Goal: Task Accomplishment & Management: Use online tool/utility

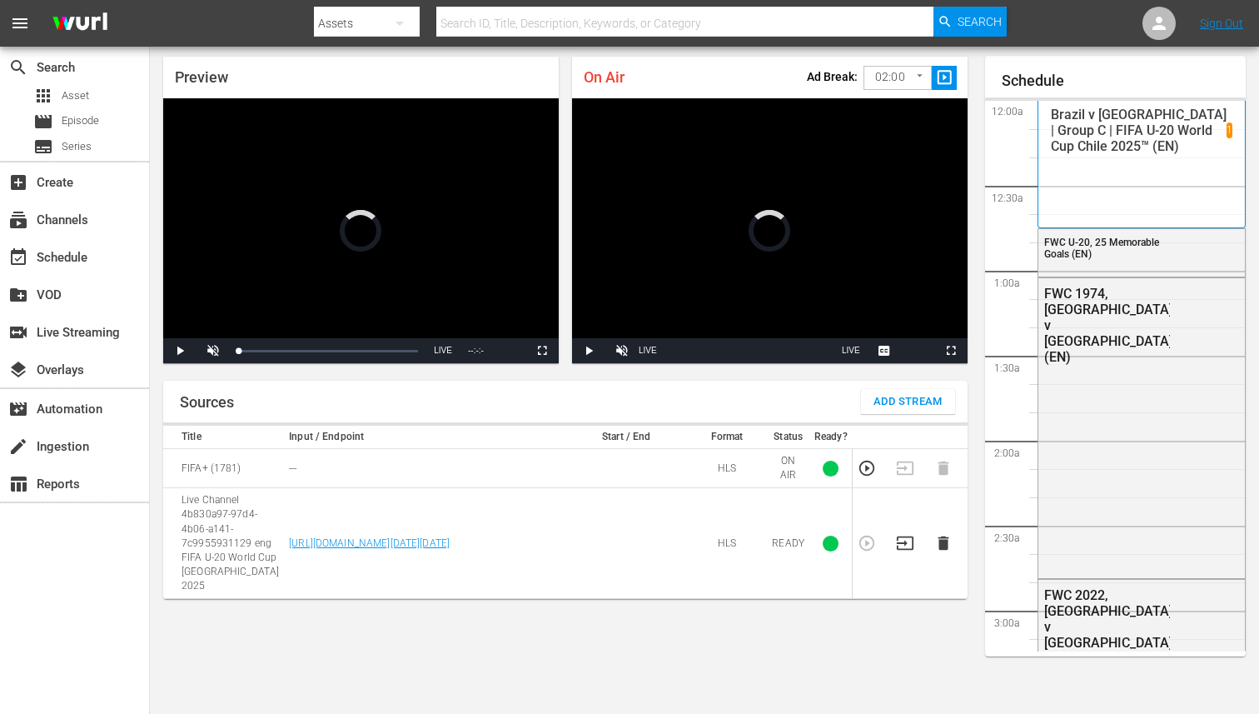
scroll to position [3499, 0]
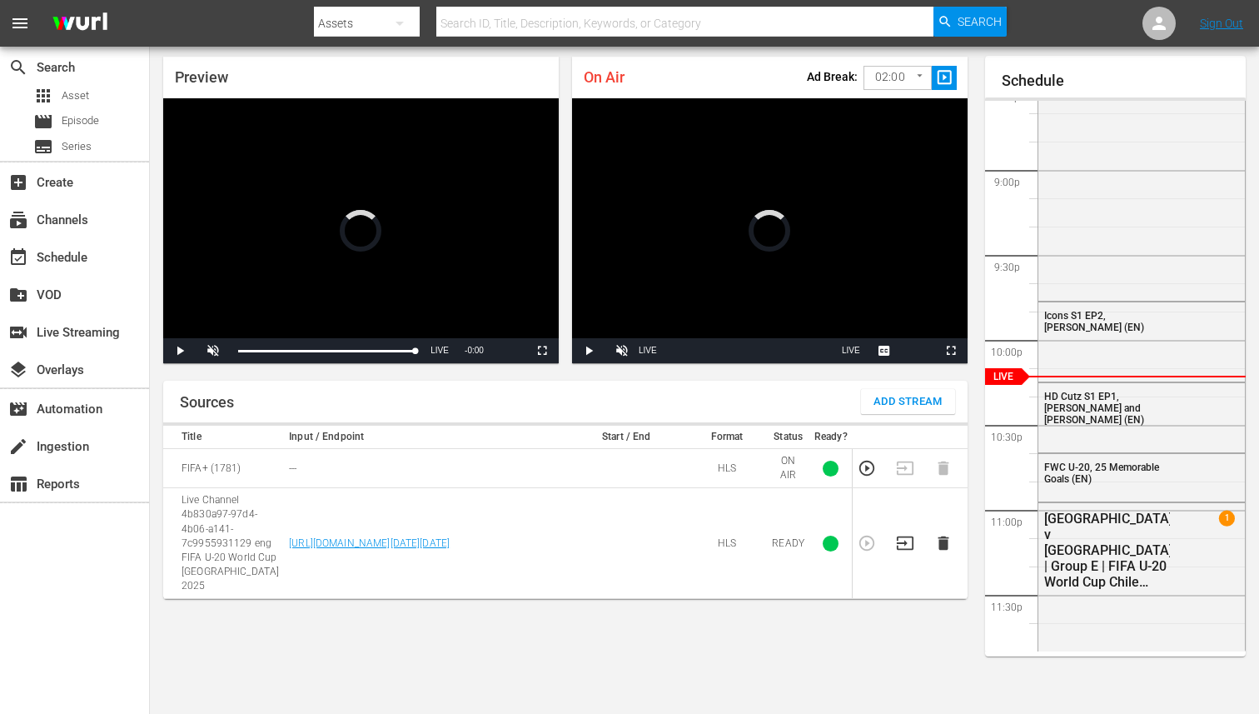
click at [600, 366] on div "On Air Ad Break: 02:00 120 ​ slideshow_sharp Video Player is loading. Play Unmu…" at bounding box center [770, 210] width 409 height 320
click at [589, 351] on span "Video Player" at bounding box center [589, 351] width 0 height 0
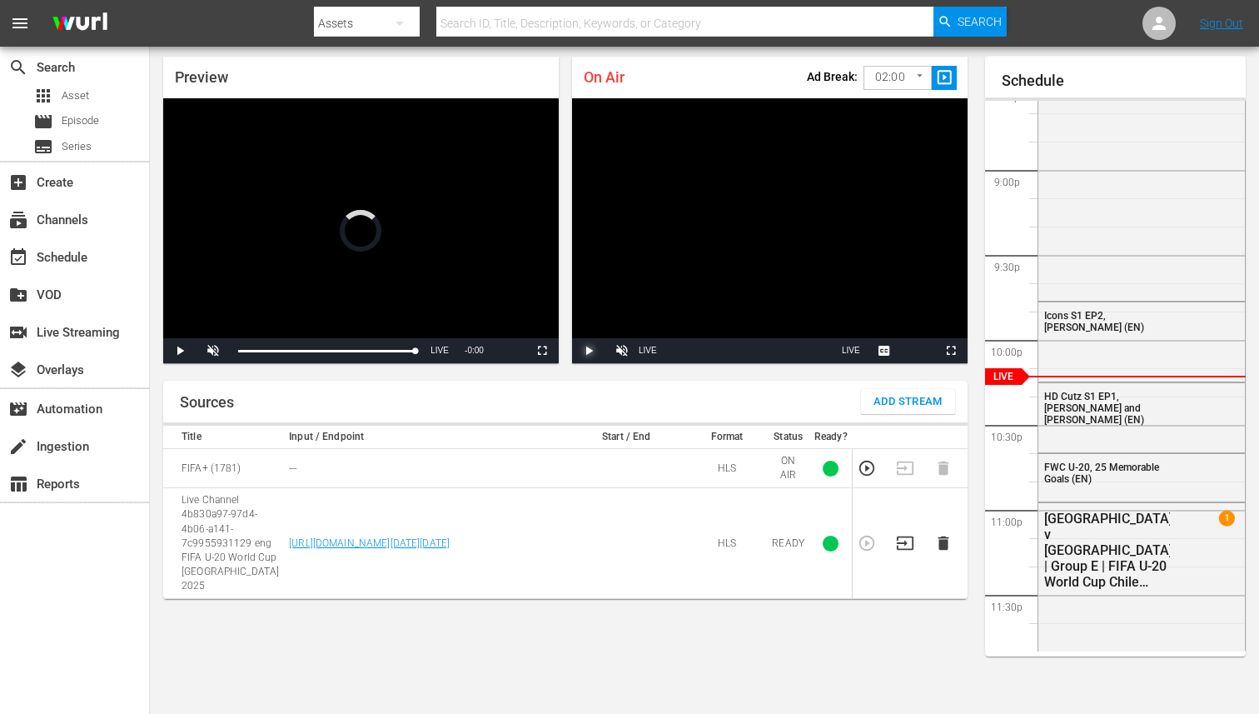
click at [589, 351] on span "Video Player" at bounding box center [589, 351] width 0 height 0
click at [940, 543] on icon "button" at bounding box center [944, 543] width 18 height 18
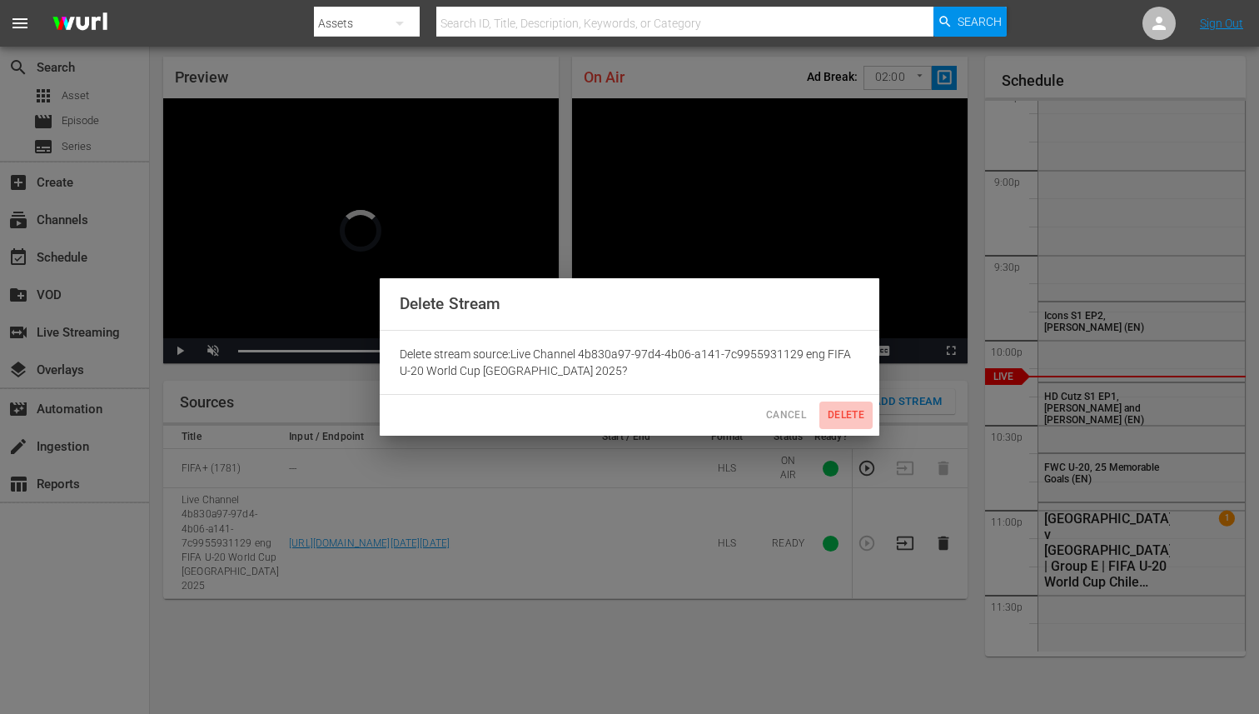
click at [840, 406] on button "Delete" at bounding box center [846, 414] width 53 height 27
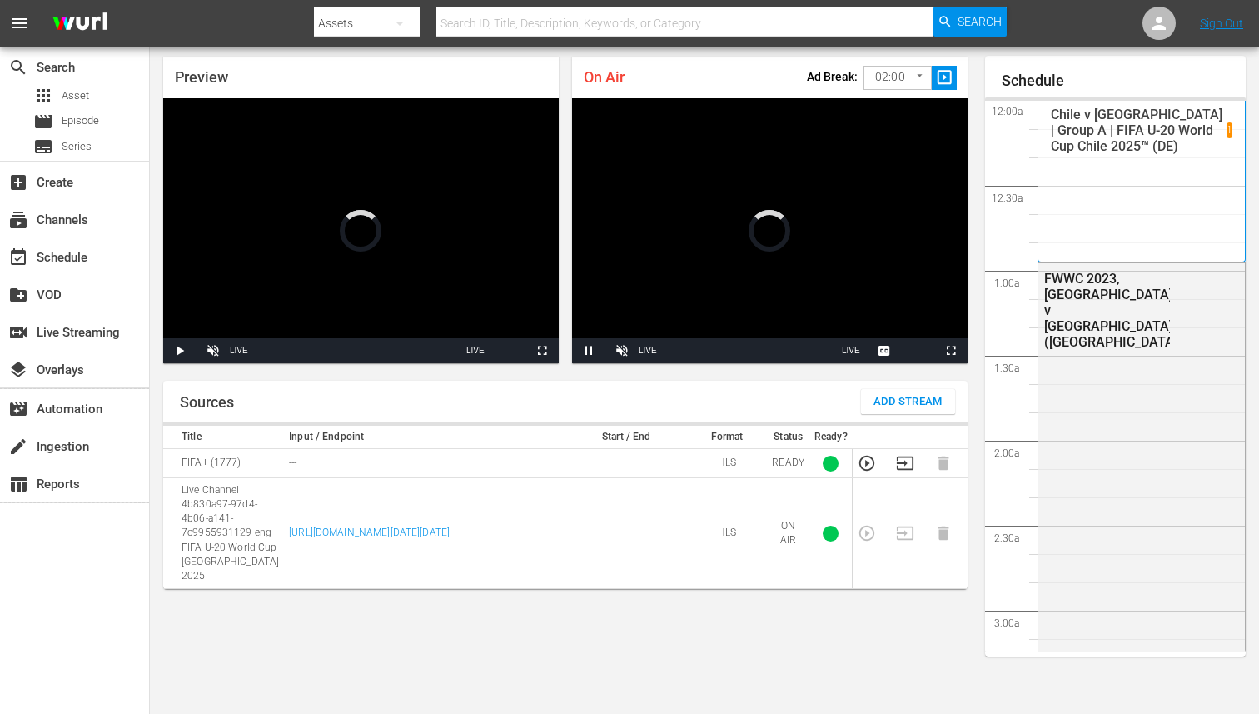
scroll to position [3499, 0]
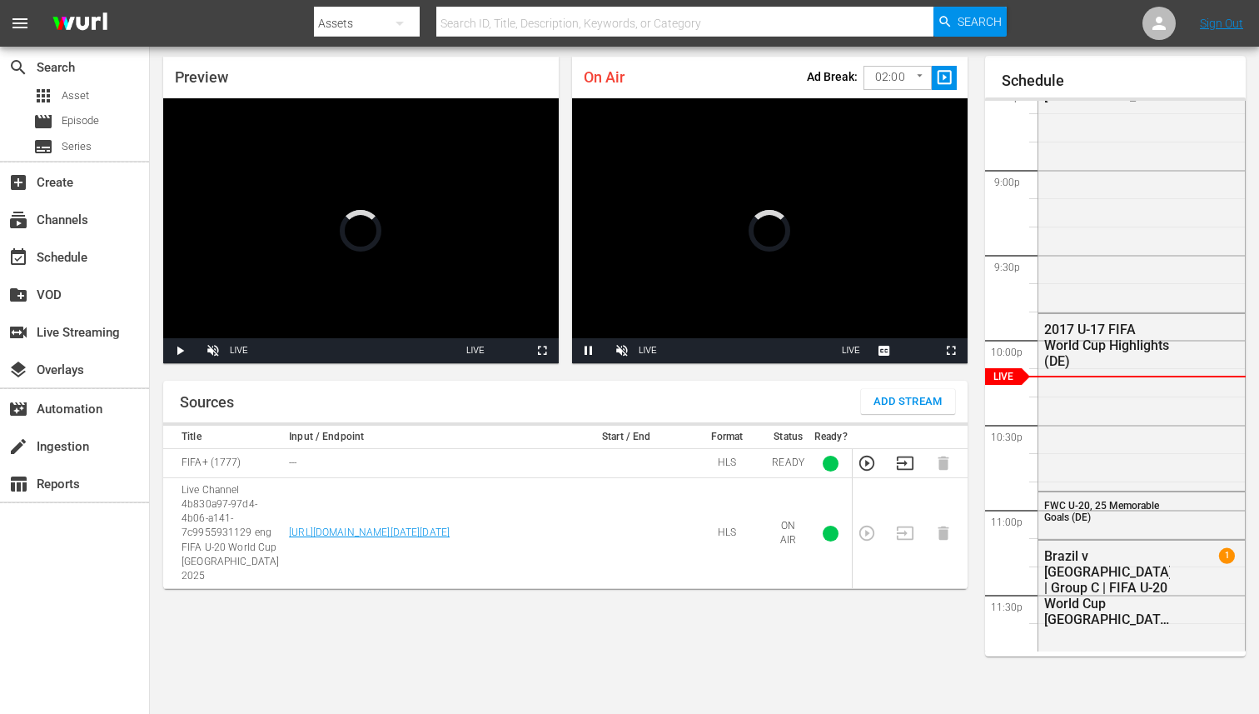
click at [900, 466] on icon "button" at bounding box center [905, 463] width 18 height 18
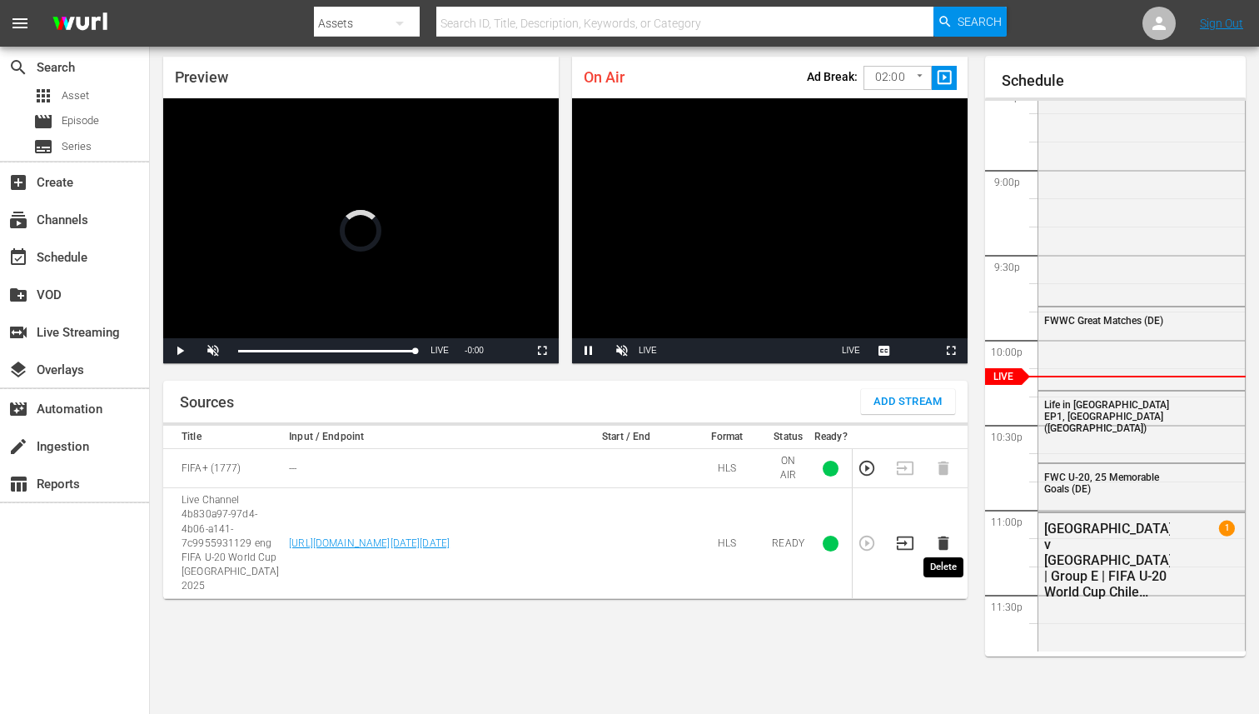
click at [950, 534] on icon "button" at bounding box center [944, 543] width 18 height 18
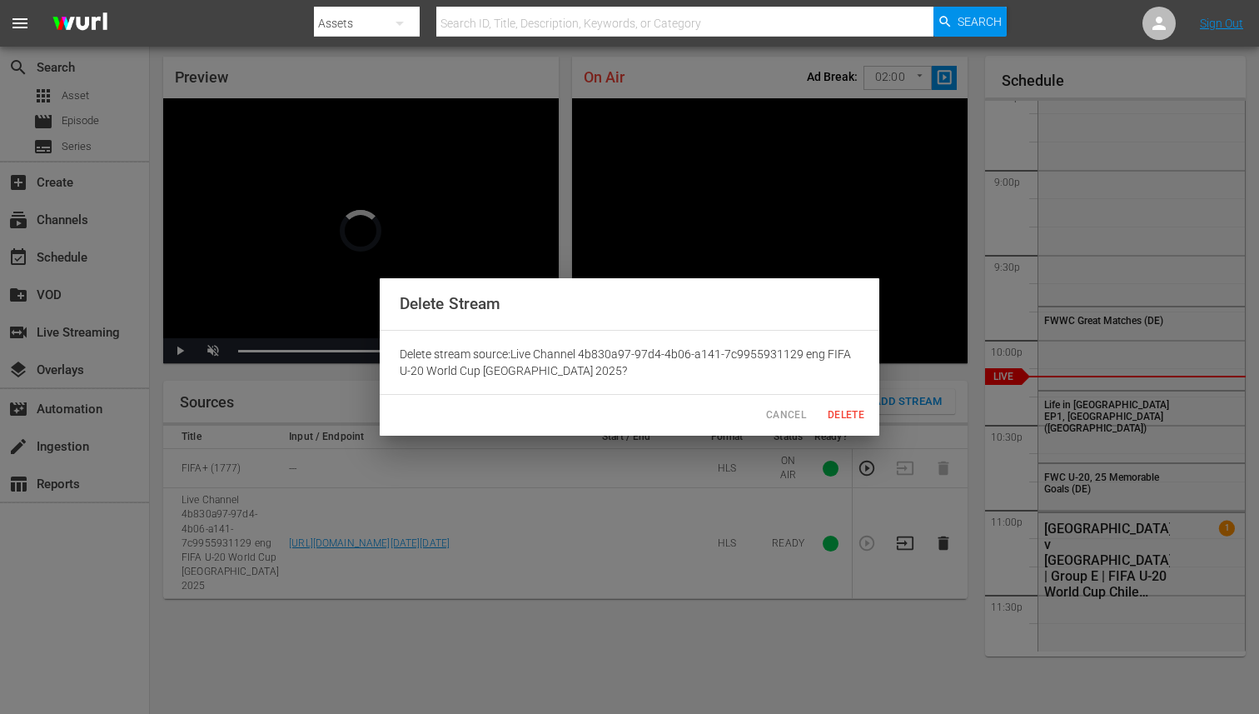
click at [840, 413] on span "Delete" at bounding box center [846, 414] width 40 height 17
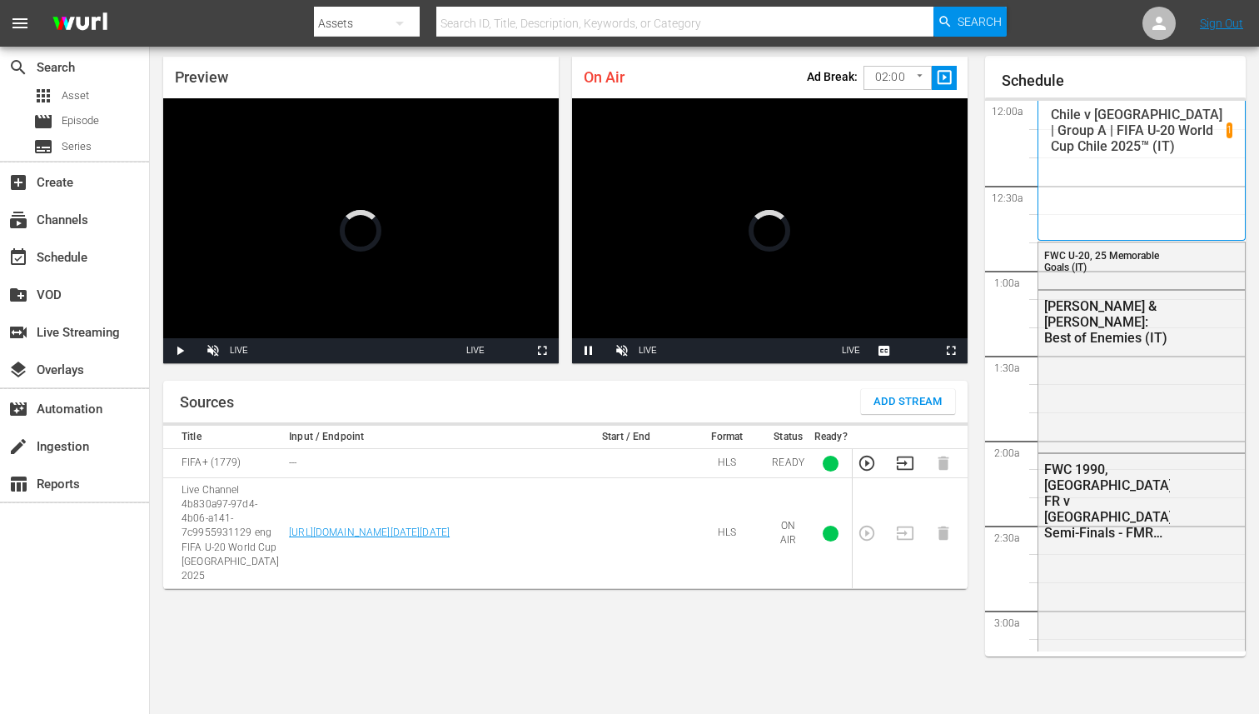
scroll to position [3499, 0]
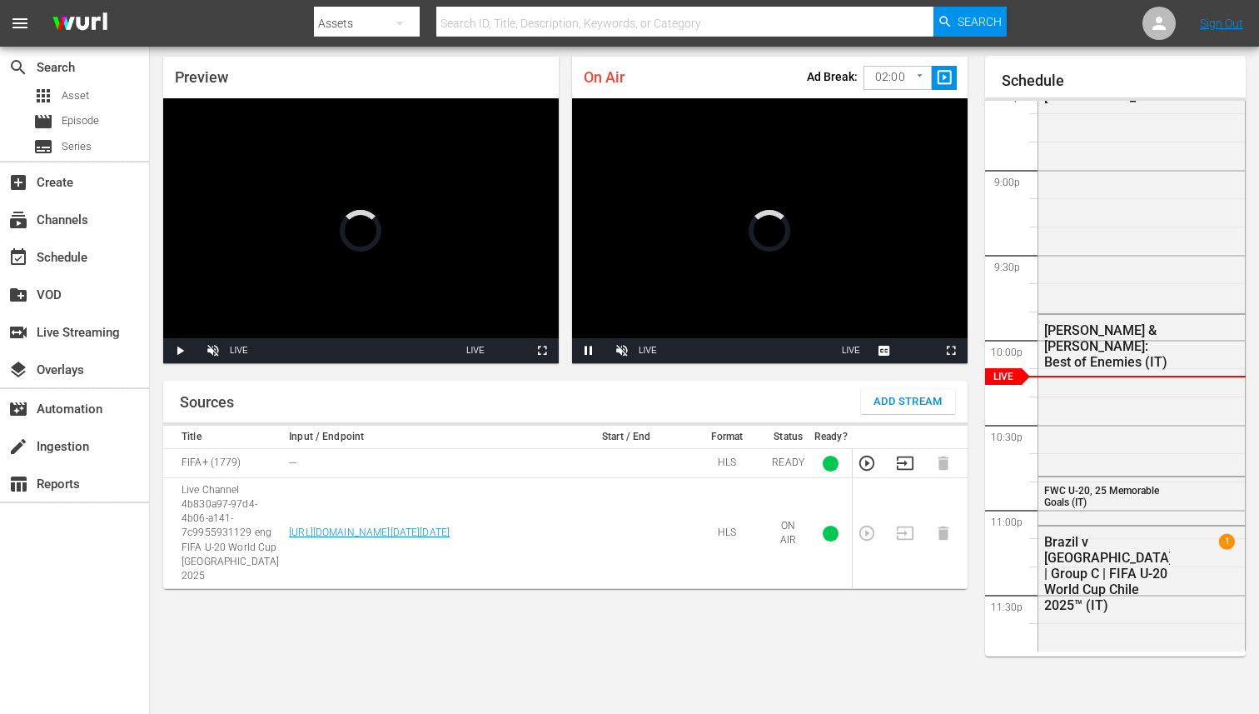
click at [904, 458] on icon "button" at bounding box center [905, 463] width 18 height 18
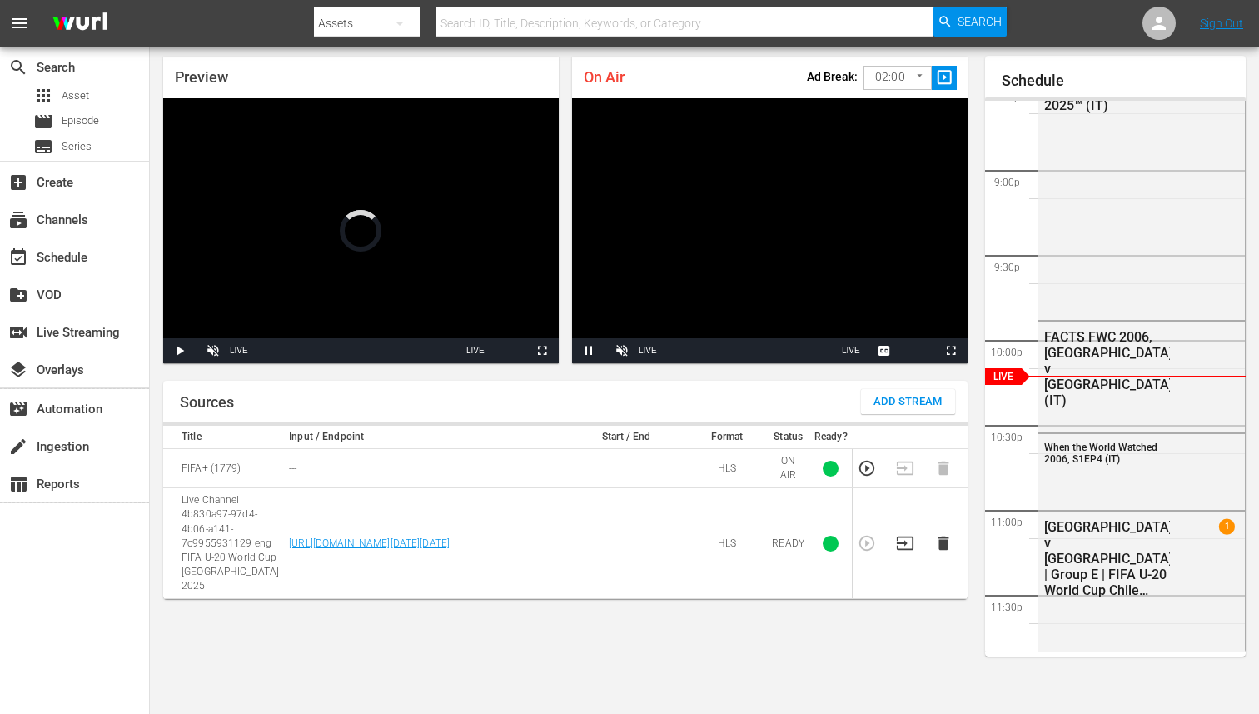
click at [935, 534] on icon "button" at bounding box center [944, 543] width 18 height 18
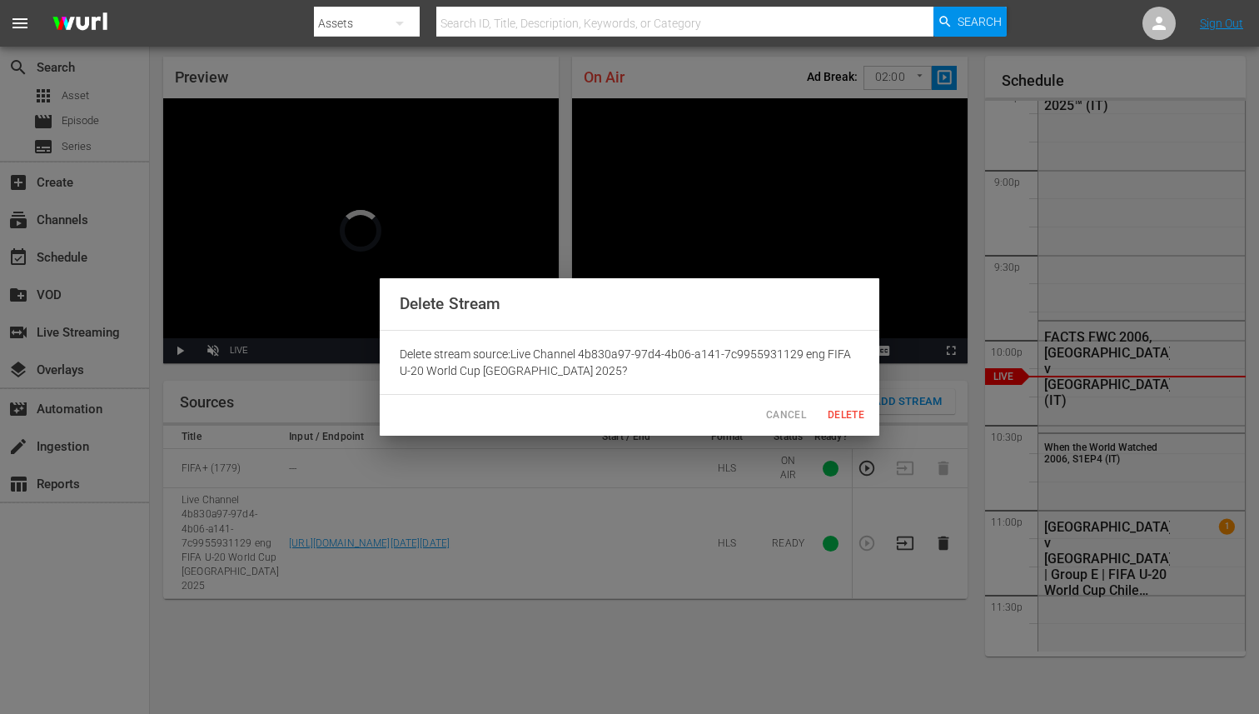
click at [845, 417] on span "Delete" at bounding box center [846, 414] width 40 height 17
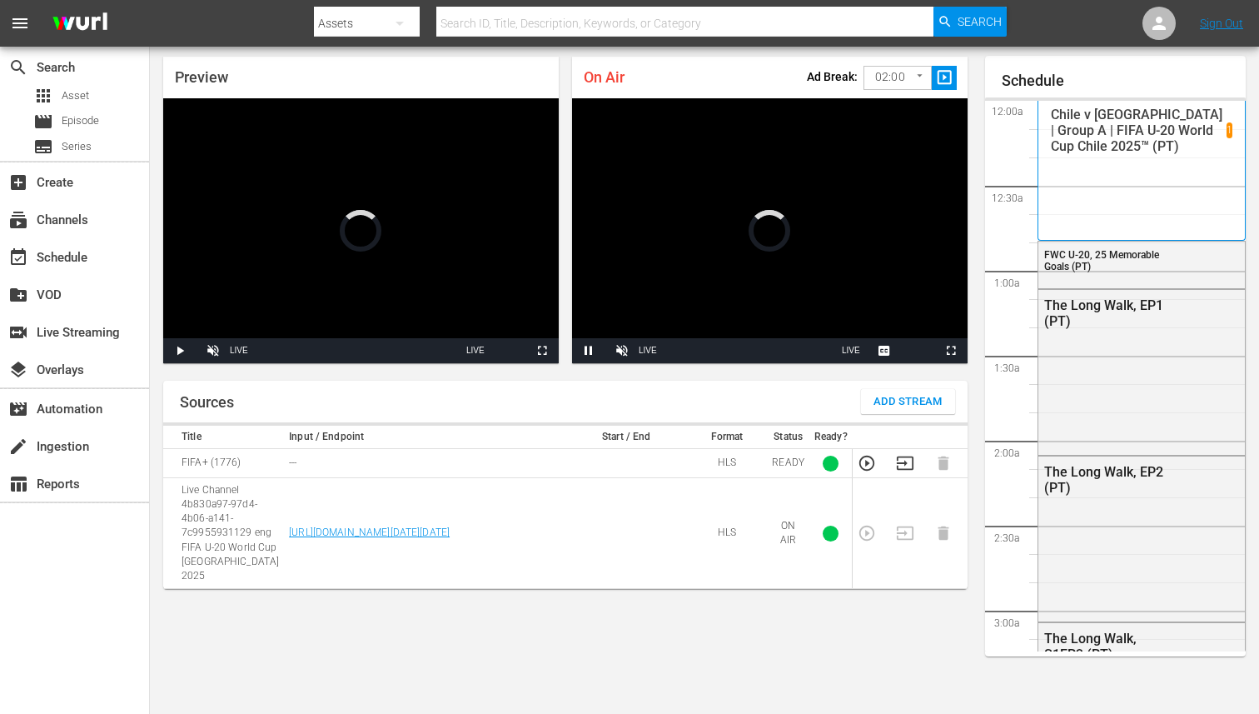
scroll to position [3499, 0]
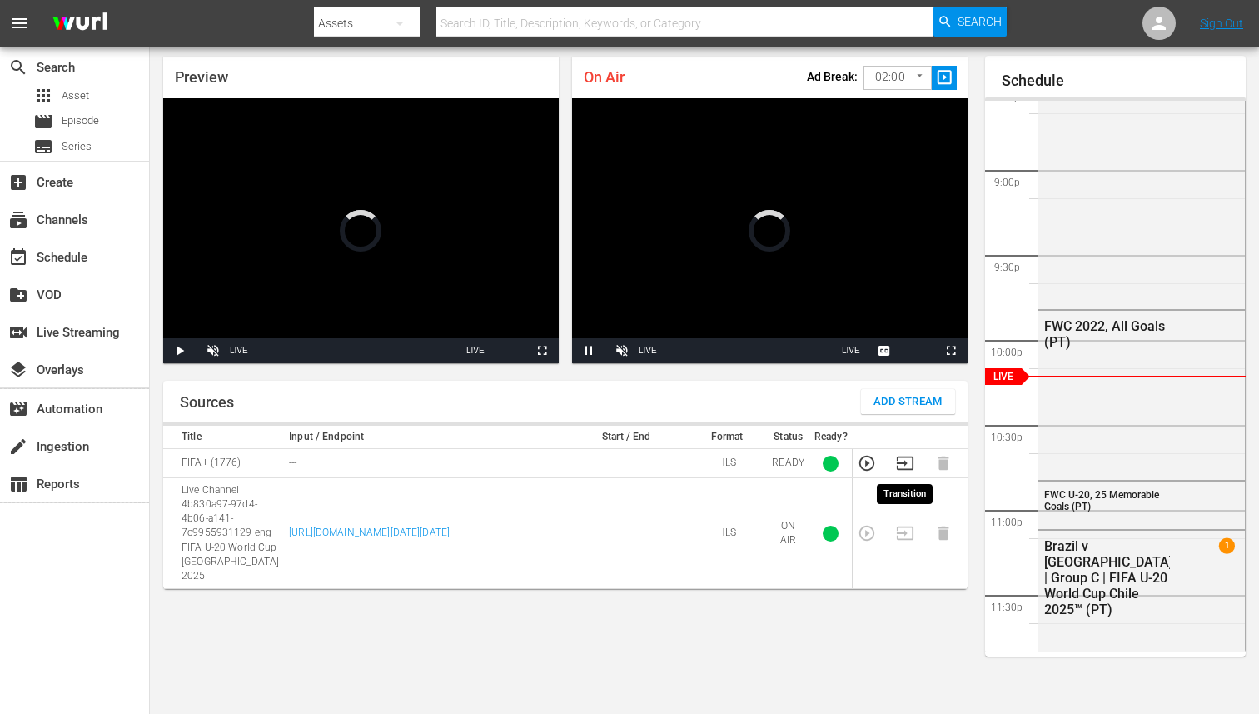
click at [905, 460] on icon "button" at bounding box center [905, 463] width 18 height 18
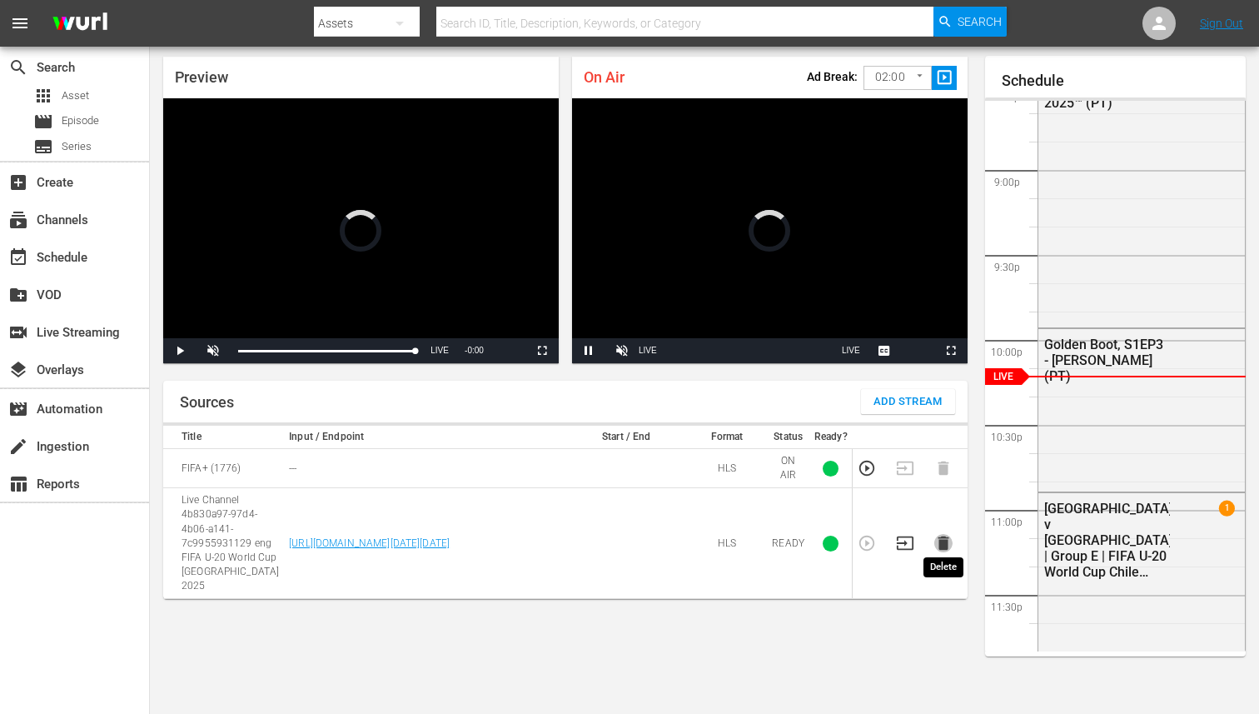
click at [944, 541] on icon "button" at bounding box center [943, 543] width 11 height 14
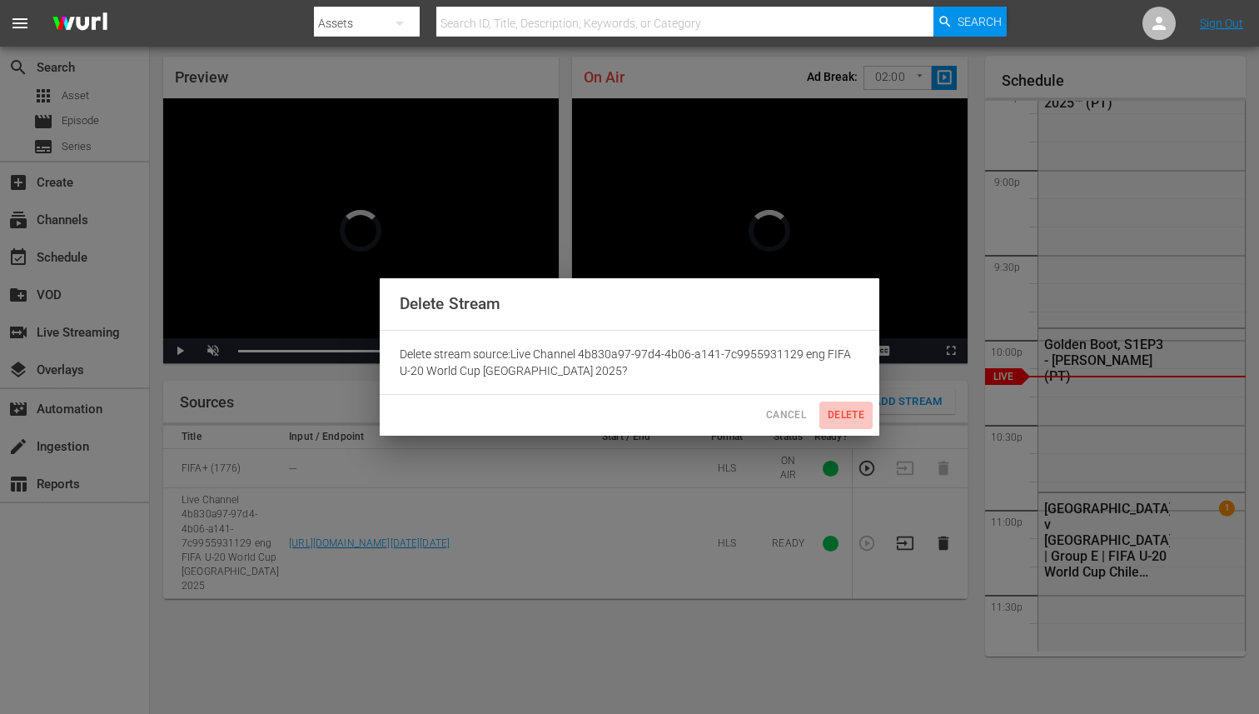
click at [853, 407] on span "Delete" at bounding box center [846, 414] width 40 height 17
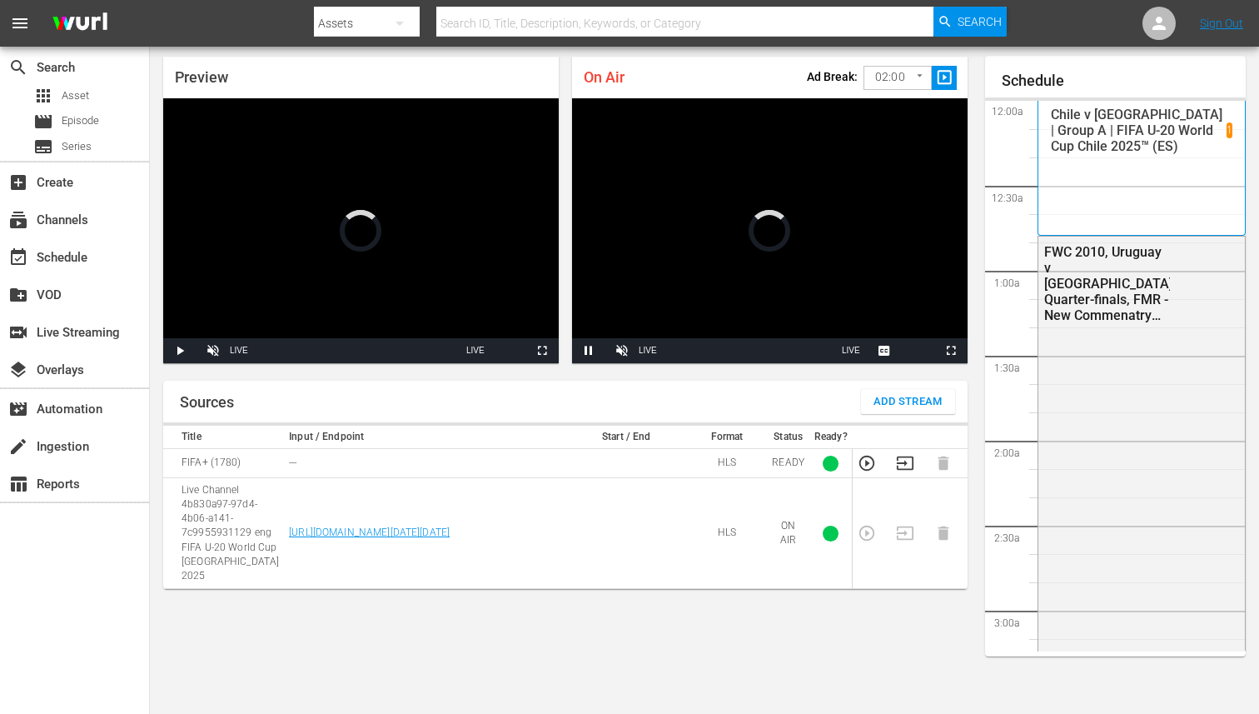
scroll to position [3499, 0]
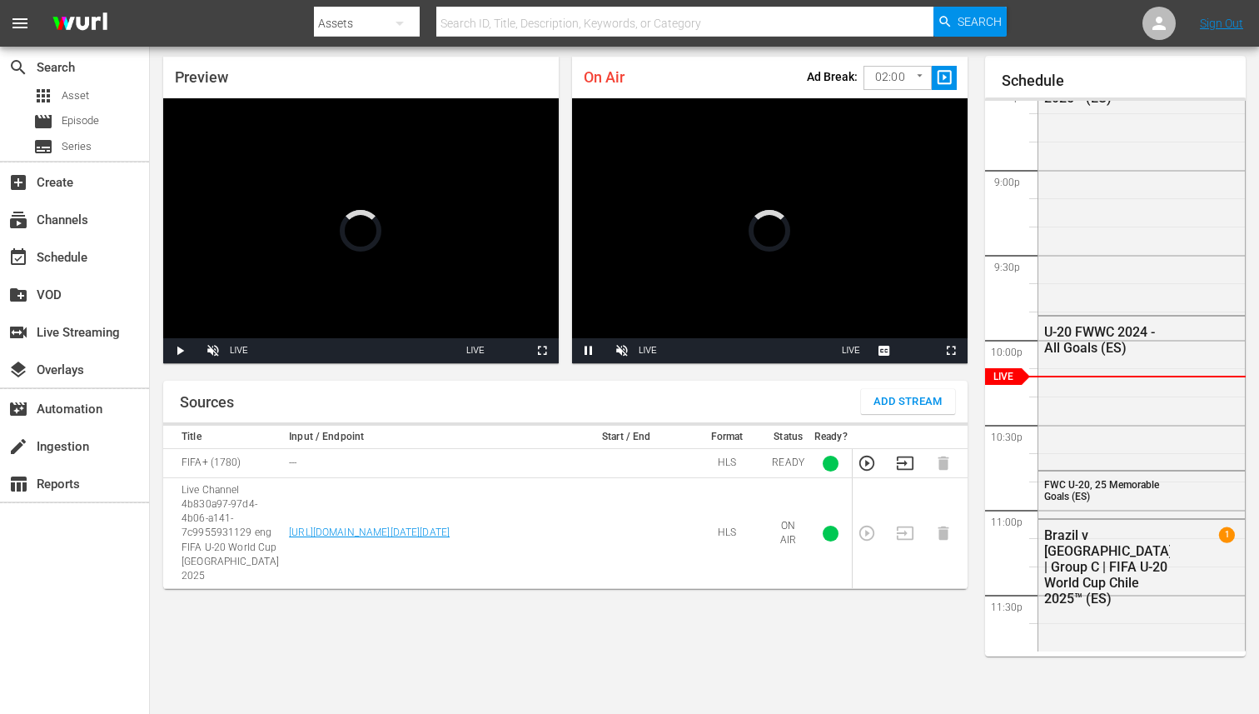
click at [915, 467] on td at bounding box center [910, 463] width 38 height 29
click at [908, 464] on icon "button" at bounding box center [905, 463] width 18 height 18
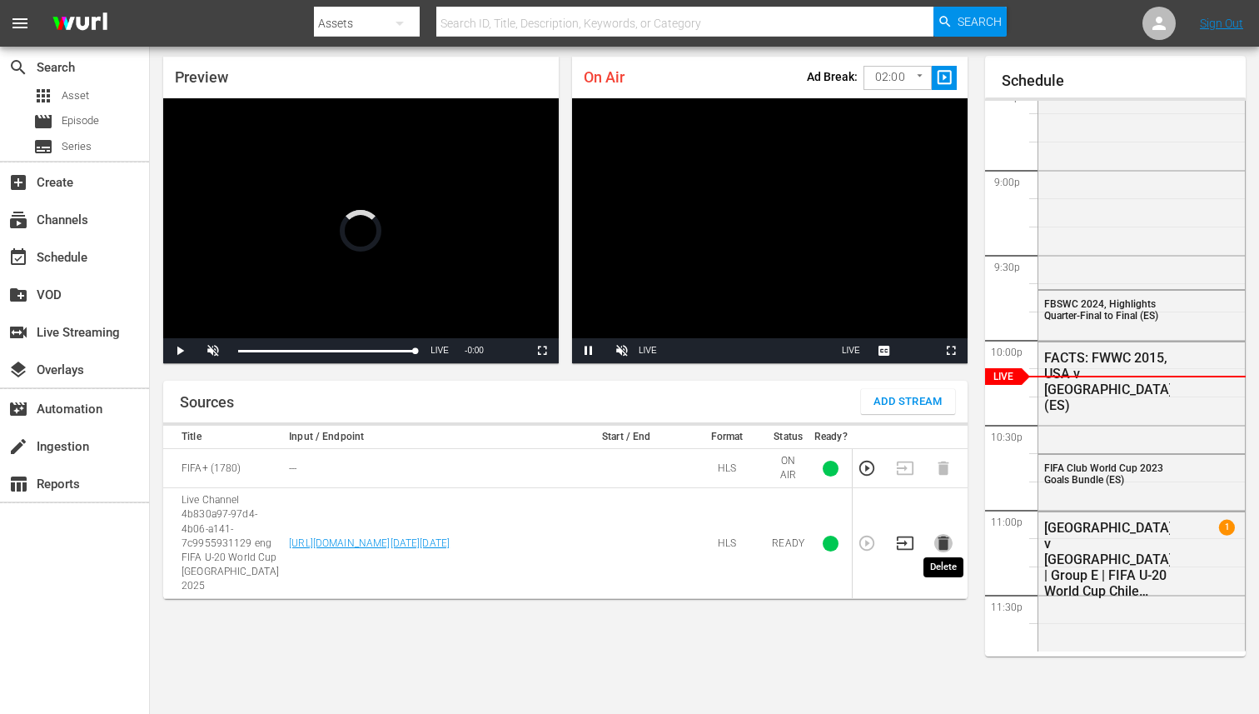
click at [945, 536] on icon "button" at bounding box center [943, 543] width 11 height 14
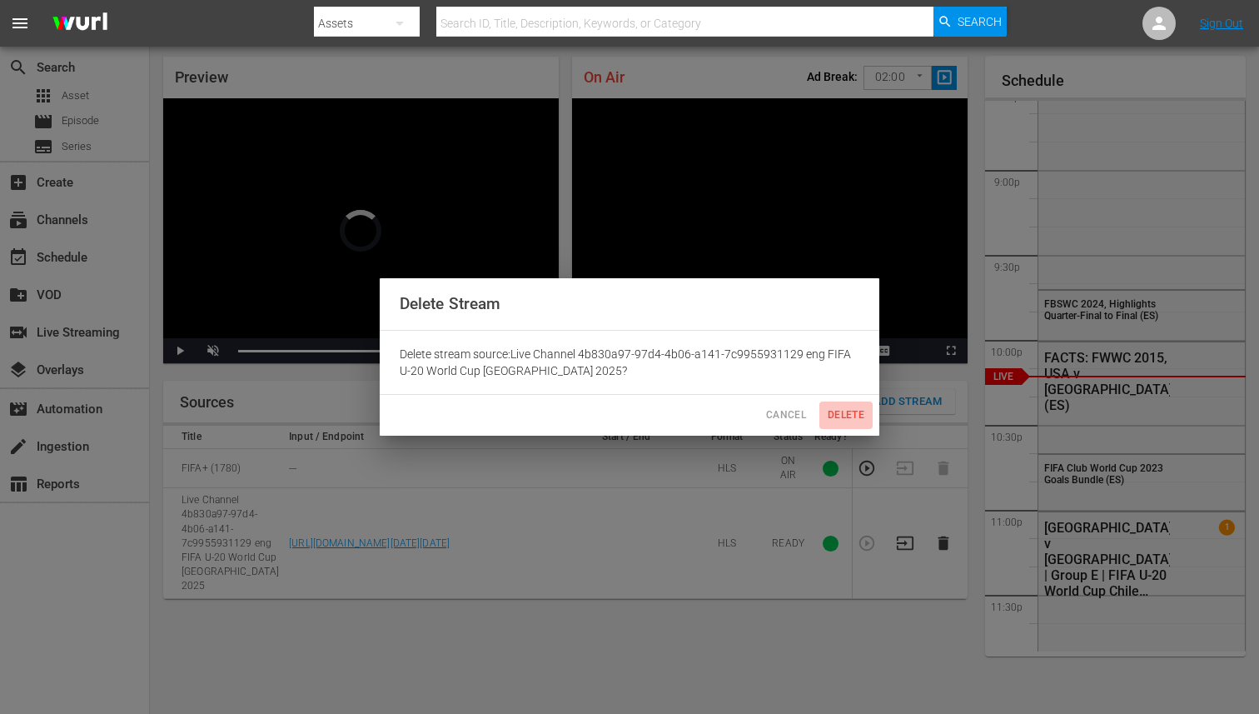
click at [843, 412] on span "Delete" at bounding box center [846, 414] width 40 height 17
